Goal: Register for event/course

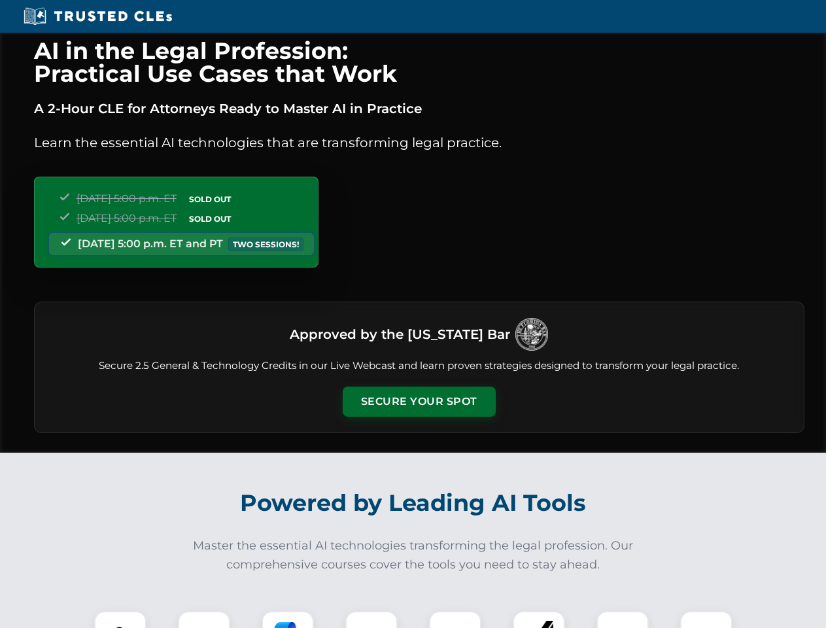
click at [419, 402] on button "Secure Your Spot" at bounding box center [419, 402] width 153 height 30
click at [120, 620] on img at bounding box center [120, 637] width 38 height 38
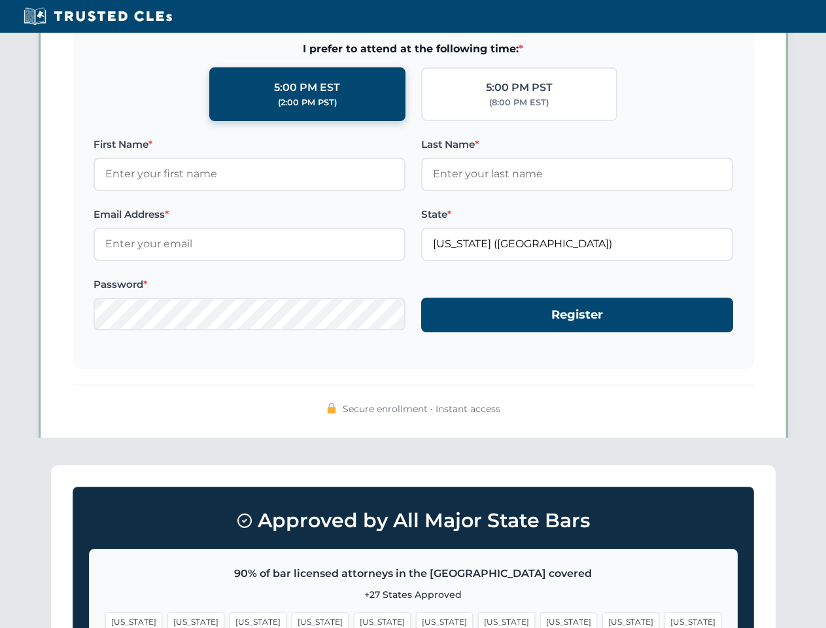
click at [478, 620] on span "[US_STATE]" at bounding box center [506, 621] width 57 height 19
click at [603, 620] on span "[US_STATE]" at bounding box center [631, 621] width 57 height 19
